Goal: Transaction & Acquisition: Purchase product/service

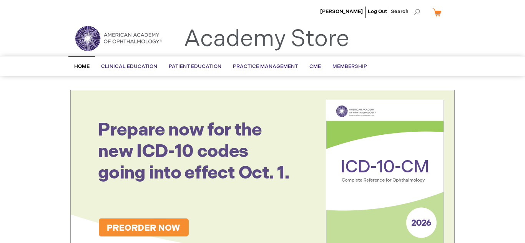
click at [502, 7] on div "Brenda Wilson Log Out Search My Cart CLOSE RECENTLY ADDED ITEM(S) Close There a…" at bounding box center [262, 13] width 525 height 27
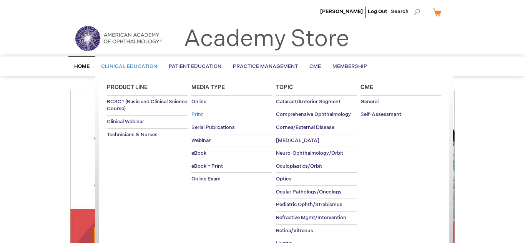
click at [199, 115] on span "Print" at bounding box center [197, 114] width 12 height 6
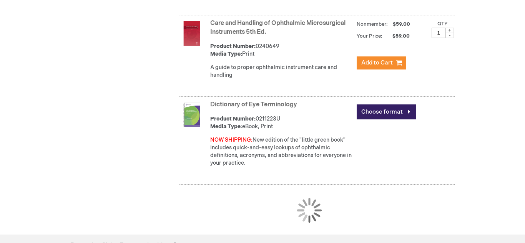
scroll to position [1599, 0]
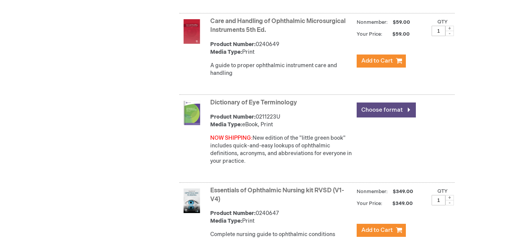
click at [405, 117] on link "Choose format" at bounding box center [386, 110] width 59 height 15
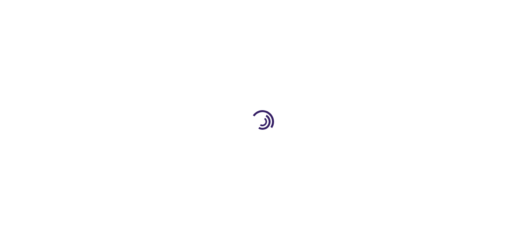
type input "0"
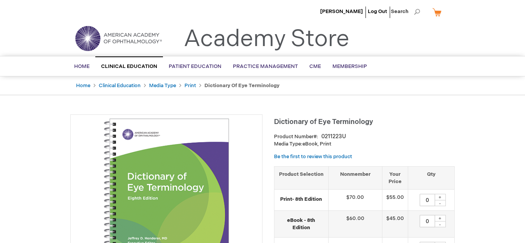
click at [440, 196] on div "+" at bounding box center [440, 197] width 12 height 7
type input "1"
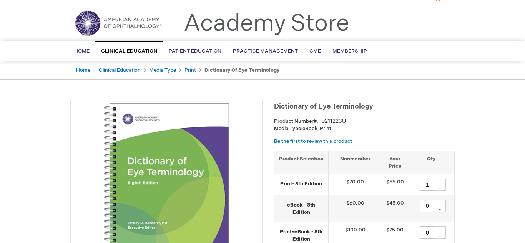
scroll to position [46, 0]
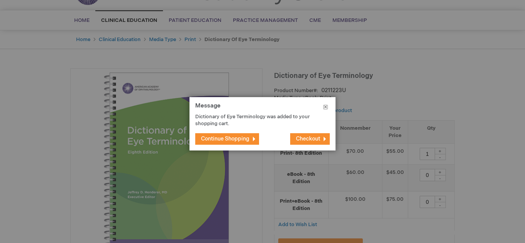
click at [324, 105] on button "Close" at bounding box center [326, 108] width 20 height 23
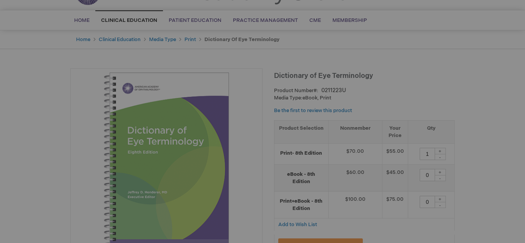
scroll to position [55, 0]
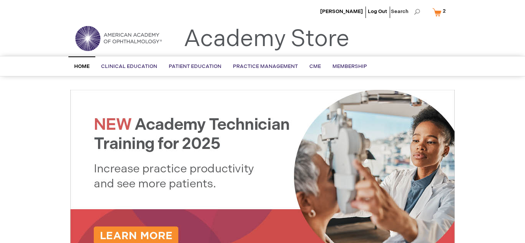
click at [437, 12] on link "My Cart 2 2 items" at bounding box center [441, 11] width 20 height 13
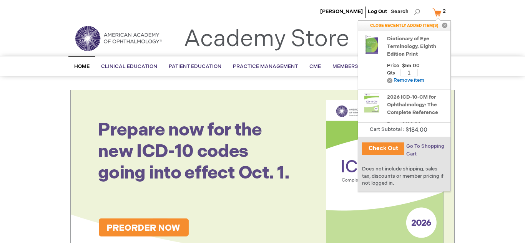
click at [414, 145] on span "Go To Shopping Cart" at bounding box center [425, 150] width 38 height 14
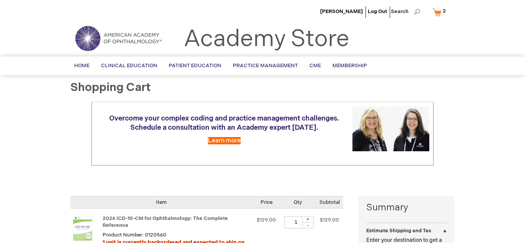
select select "US"
click at [450, 162] on div "Overcome your complex coding and practice management challenges. Schedule a con…" at bounding box center [262, 143] width 384 height 83
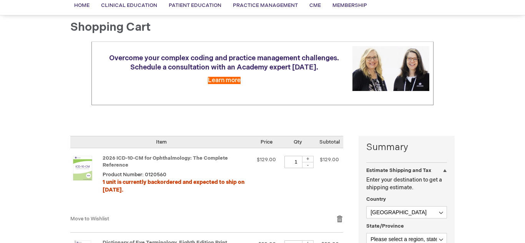
scroll to position [61, 0]
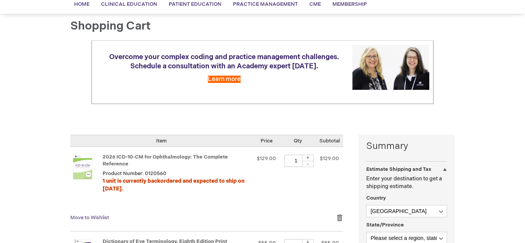
click at [99, 218] on span "Move to Wishlist" at bounding box center [89, 218] width 39 height 6
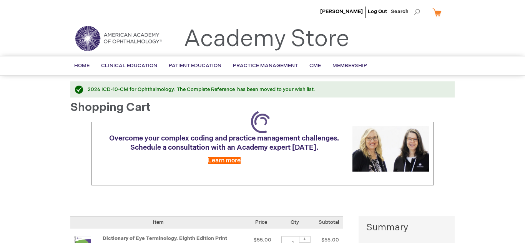
select select "US"
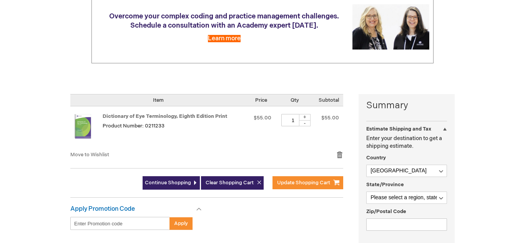
scroll to position [123, 0]
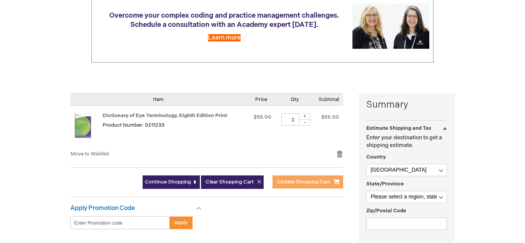
click at [289, 184] on span "Update Shopping Cart" at bounding box center [303, 182] width 53 height 6
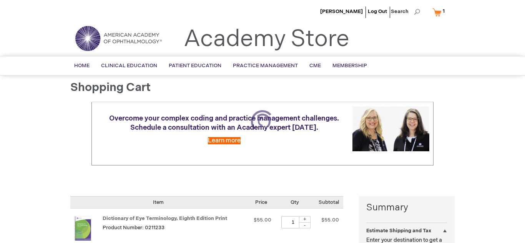
select select "US"
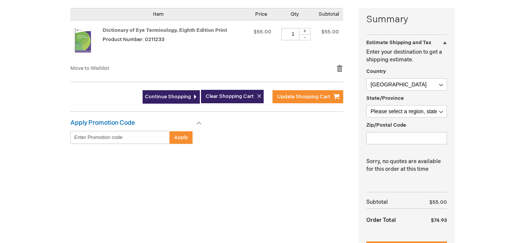
scroll to position [200, 0]
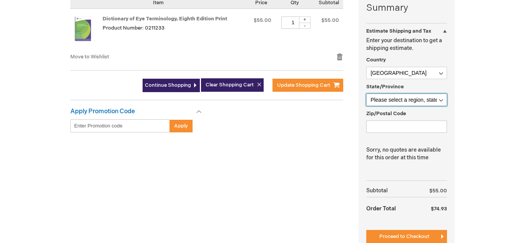
click at [440, 100] on select "Please select a region, state or province. Alabama Alaska American Samoa Arizon…" at bounding box center [406, 100] width 81 height 12
select select "14"
click at [366, 94] on select "Please select a region, state or province. Alabama Alaska American Samoa Arizon…" at bounding box center [406, 100] width 81 height 12
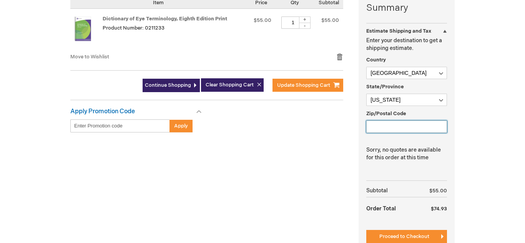
click at [377, 125] on input "Zip/Postal Code" at bounding box center [406, 127] width 81 height 12
type input "06516"
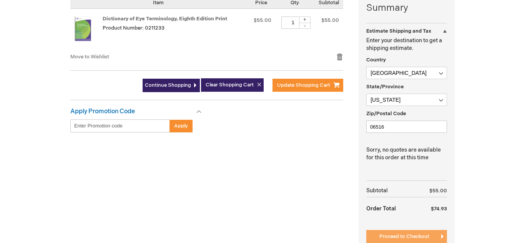
click at [405, 236] on span "Proceed to Checkout" at bounding box center [404, 237] width 50 height 6
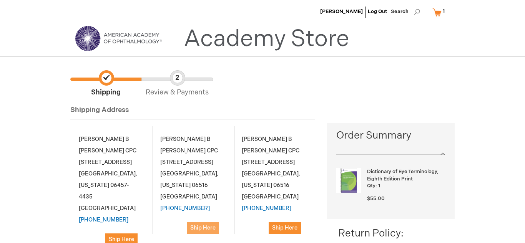
click at [199, 228] on span "Ship Here" at bounding box center [202, 228] width 25 height 7
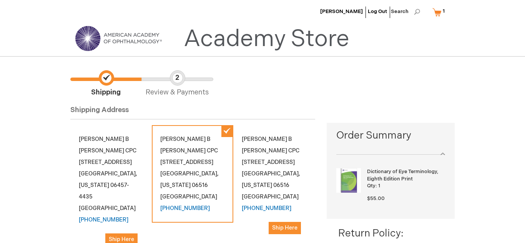
click at [376, 87] on ul "Shipping Review & Payments" at bounding box center [262, 83] width 384 height 27
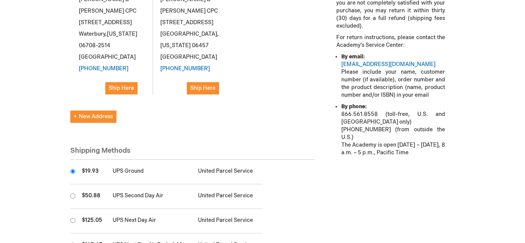
scroll to position [307, 0]
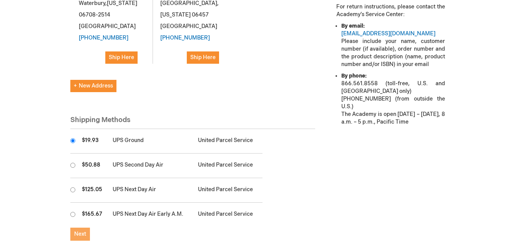
click at [83, 231] on span "Next" at bounding box center [80, 234] width 12 height 7
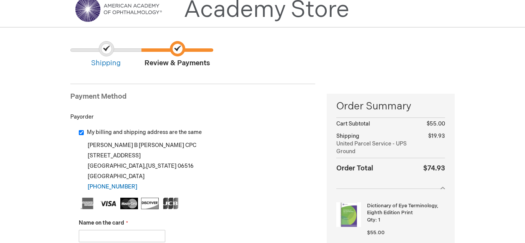
scroll to position [31, 0]
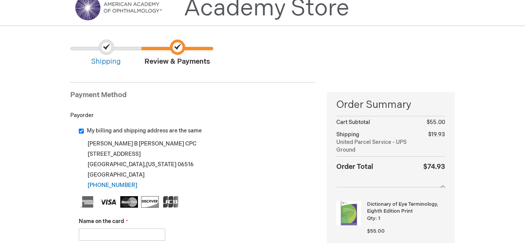
click at [85, 235] on input "Name on the card" at bounding box center [122, 235] width 86 height 12
type input "Sarah Amanda Zelazo"
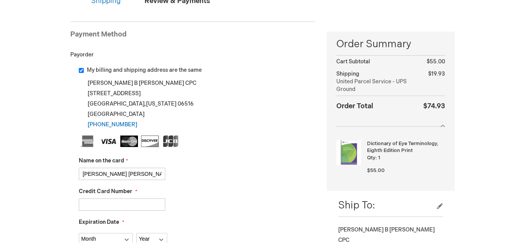
scroll to position [92, 0]
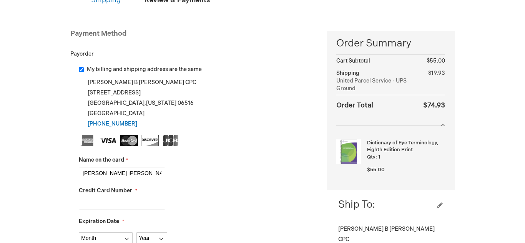
click at [84, 208] on input "Credit Card Number" at bounding box center [122, 204] width 86 height 12
type input "5178058252312197"
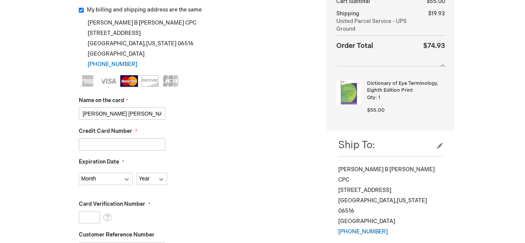
scroll to position [154, 0]
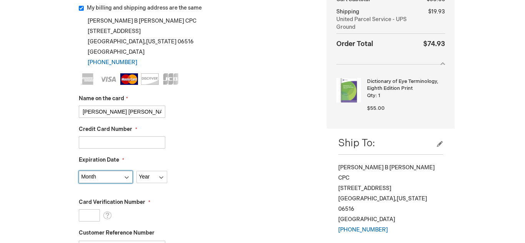
click at [128, 176] on select "Month 01 - January 02 - February 03 - March 04 - April 05 - May 06 - June 07 - …" at bounding box center [106, 177] width 54 height 12
select select "12"
click at [79, 171] on select "Month 01 - January 02 - February 03 - March 04 - April 05 - May 06 - June 07 - …" at bounding box center [106, 177] width 54 height 12
click at [162, 177] on select "Year 2025 2026 2027 2028 2029 2030 2031 2032 2033 2034 2035" at bounding box center [151, 177] width 31 height 12
select select "2028"
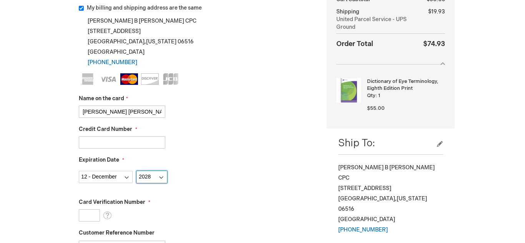
click at [136, 171] on select "Year 2025 2026 2027 2028 2029 2030 2031 2032 2033 2034 2035" at bounding box center [151, 177] width 31 height 12
click at [84, 213] on input "Card Verification Number" at bounding box center [89, 215] width 21 height 12
type input "998"
click at [254, 228] on fieldset "Name on the card Sarah Amanda Zelazo Credit Card Number 5178058252312197 Expira…" at bounding box center [197, 209] width 236 height 272
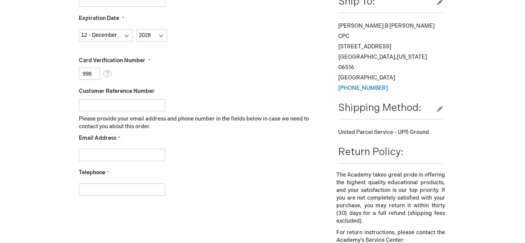
scroll to position [307, 0]
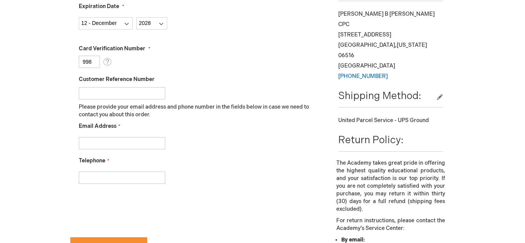
click at [95, 143] on input "Email Address" at bounding box center [122, 143] width 86 height 12
type input "bbw2660@yahoo.com"
type input "2036458960"
checkbox input "true"
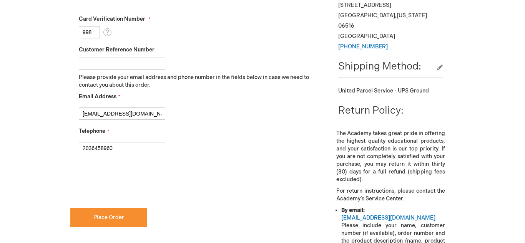
scroll to position [338, 0]
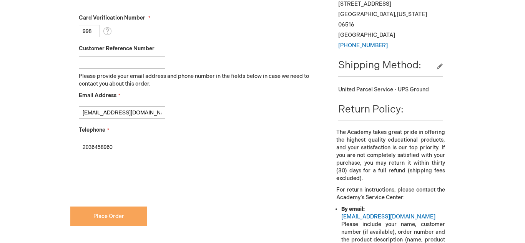
click at [121, 213] on span "Place Order" at bounding box center [108, 216] width 31 height 7
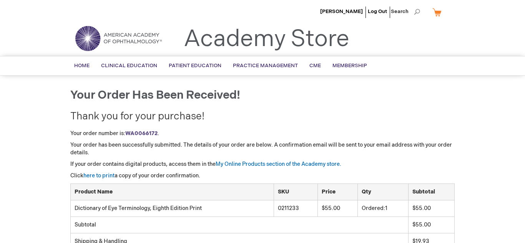
click at [497, 161] on div "Brenda Wilson Log Out Search My Cart CLOSE RECENTLY ADDED ITEM(S) Close There a…" at bounding box center [262, 234] width 525 height 468
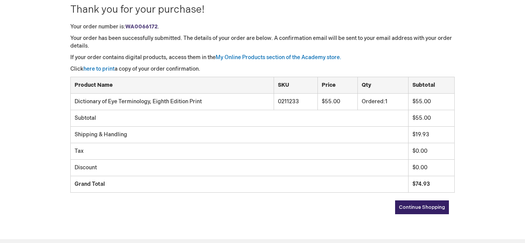
scroll to position [108, 0]
click at [509, 170] on div "Brenda Wilson Log Out Search My Cart CLOSE RECENTLY ADDED ITEM(S) Close There a…" at bounding box center [262, 126] width 525 height 468
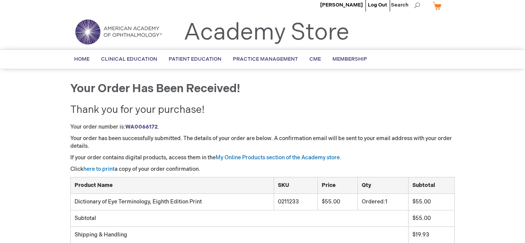
scroll to position [0, 0]
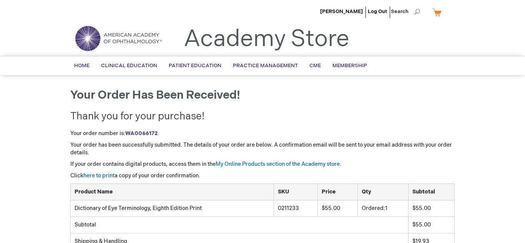
click at [435, 8] on link "My Cart" at bounding box center [440, 11] width 18 height 13
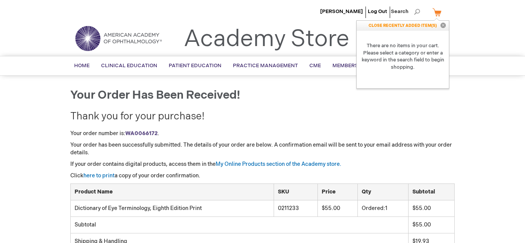
click at [372, 95] on h1 "Your order has been received!" at bounding box center [262, 95] width 384 height 13
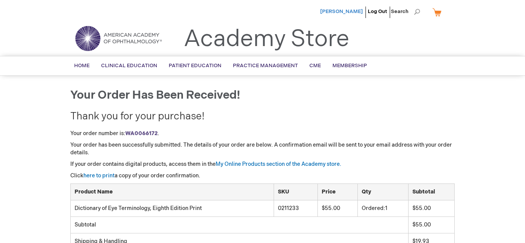
click at [354, 12] on span "[PERSON_NAME]" at bounding box center [341, 11] width 43 height 6
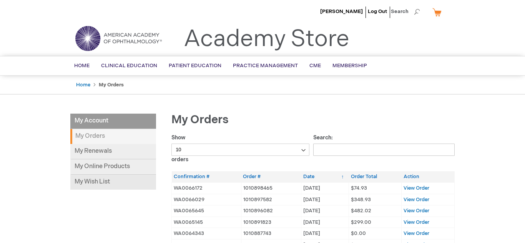
click at [100, 184] on link "My Wish List" at bounding box center [113, 182] width 86 height 15
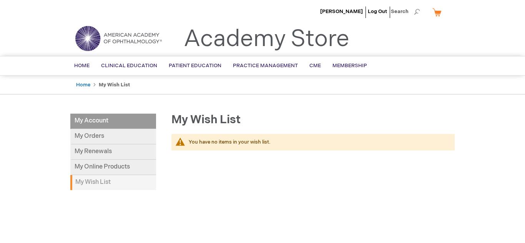
click at [437, 10] on link "My Cart" at bounding box center [440, 11] width 18 height 13
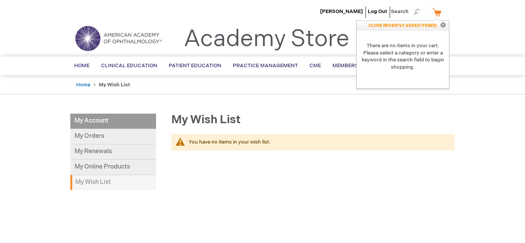
click at [285, 92] on ul "Home My Wish List" at bounding box center [262, 85] width 384 height 19
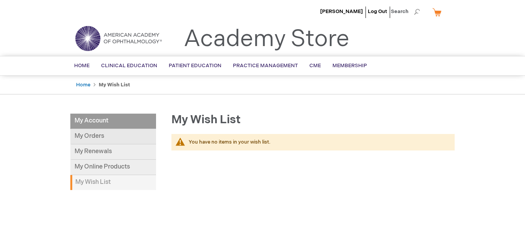
click at [83, 138] on link "My Orders" at bounding box center [113, 136] width 86 height 15
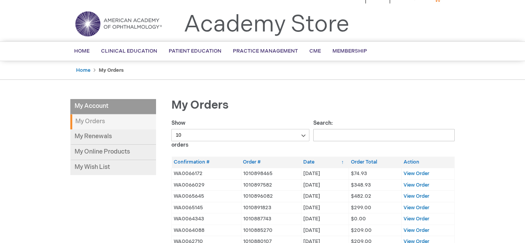
scroll to position [15, 0]
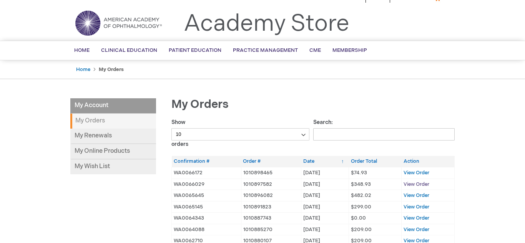
click at [420, 183] on span "View Order" at bounding box center [417, 184] width 26 height 6
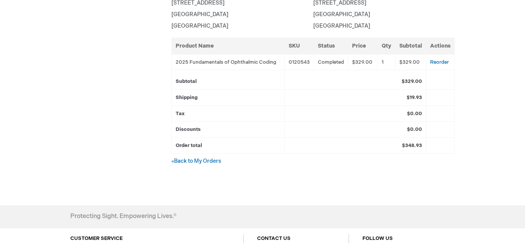
scroll to position [246, 0]
